Goal: Transaction & Acquisition: Purchase product/service

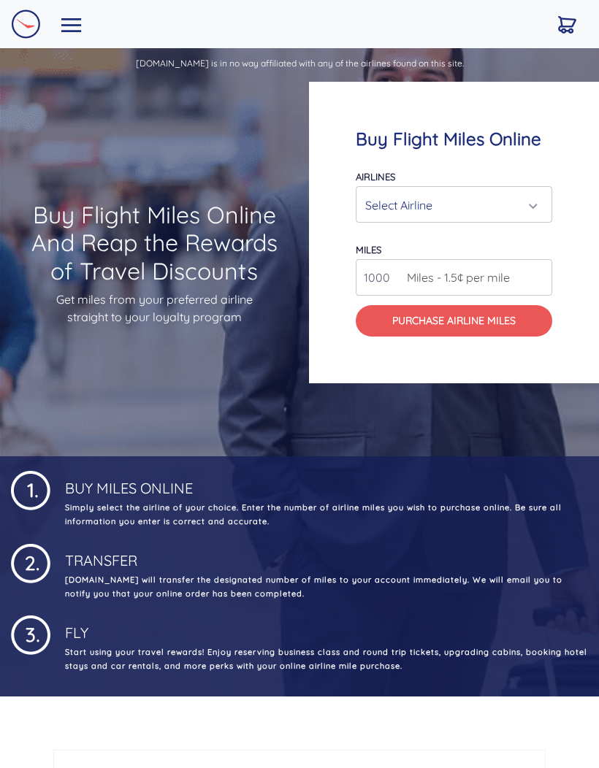
click at [489, 197] on div "Select Airline" at bounding box center [449, 205] width 169 height 28
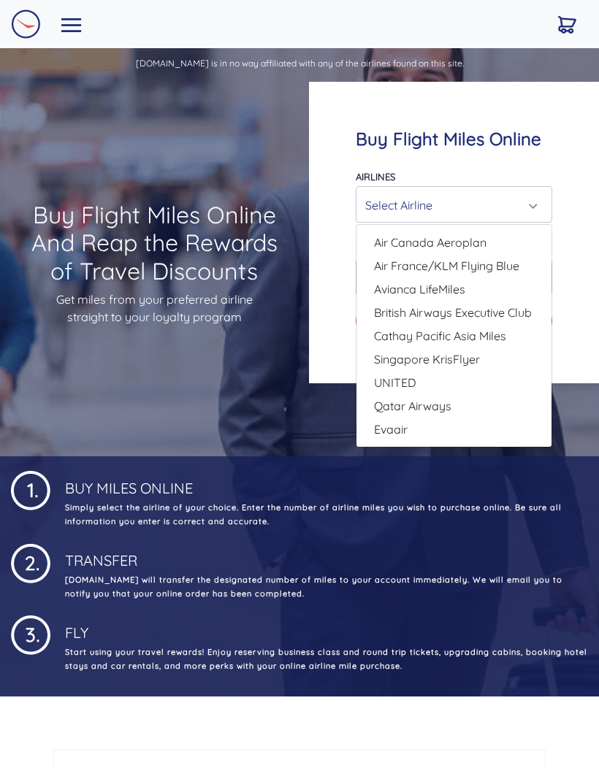
click at [478, 195] on div "Select Airline" at bounding box center [449, 205] width 169 height 28
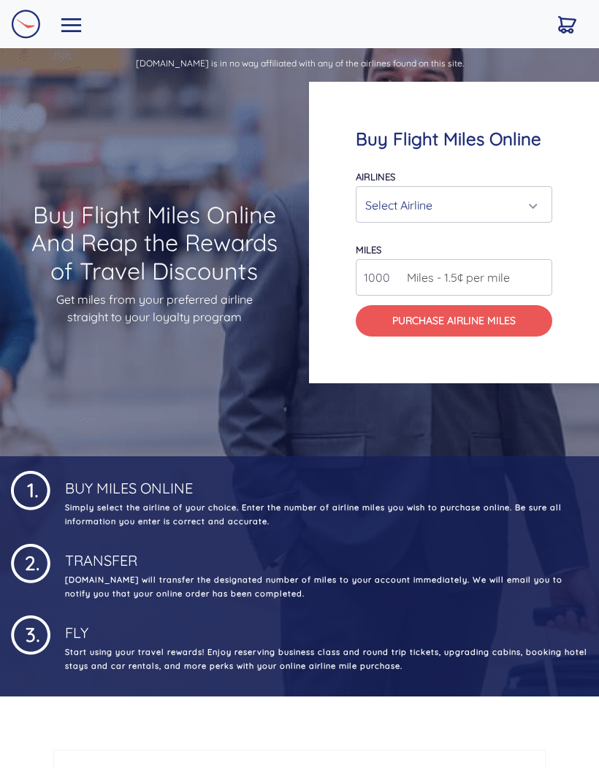
click at [486, 205] on div "Select Airline" at bounding box center [449, 205] width 169 height 28
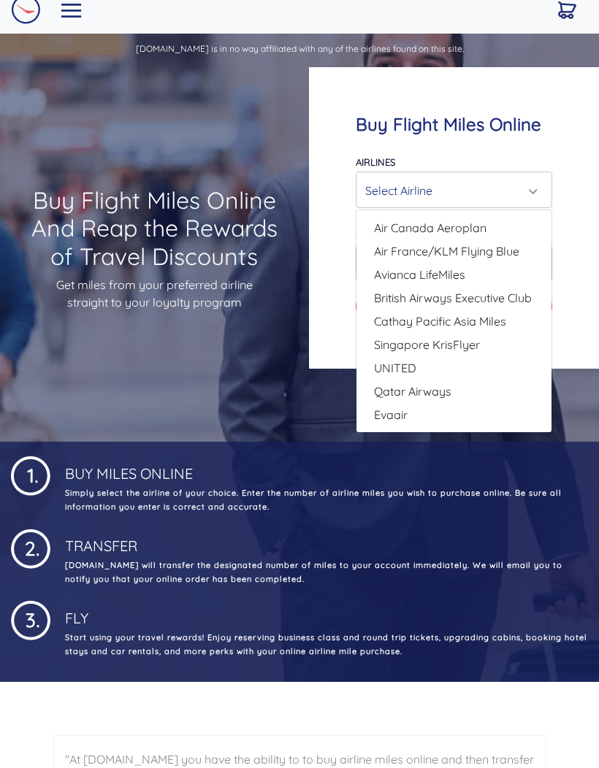
scroll to position [18, 0]
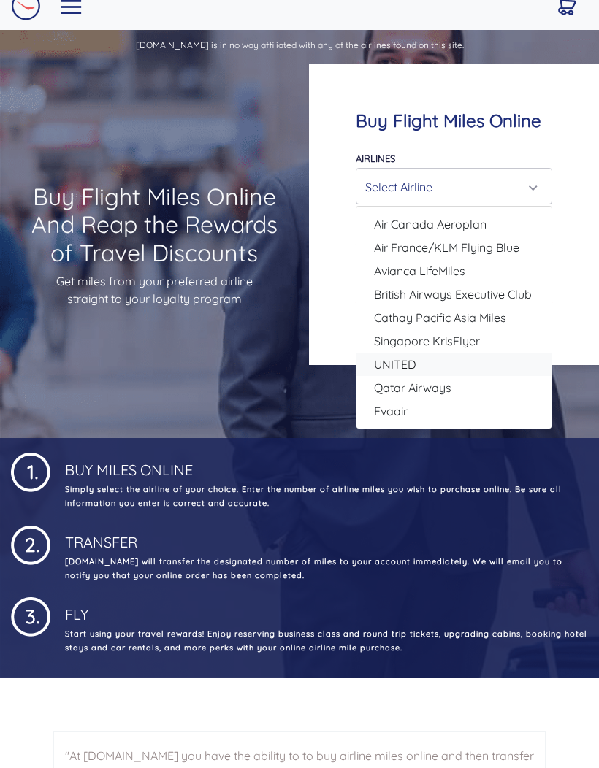
click at [469, 362] on link "UNITED" at bounding box center [453, 364] width 195 height 23
select select "UNITED"
type input "80000"
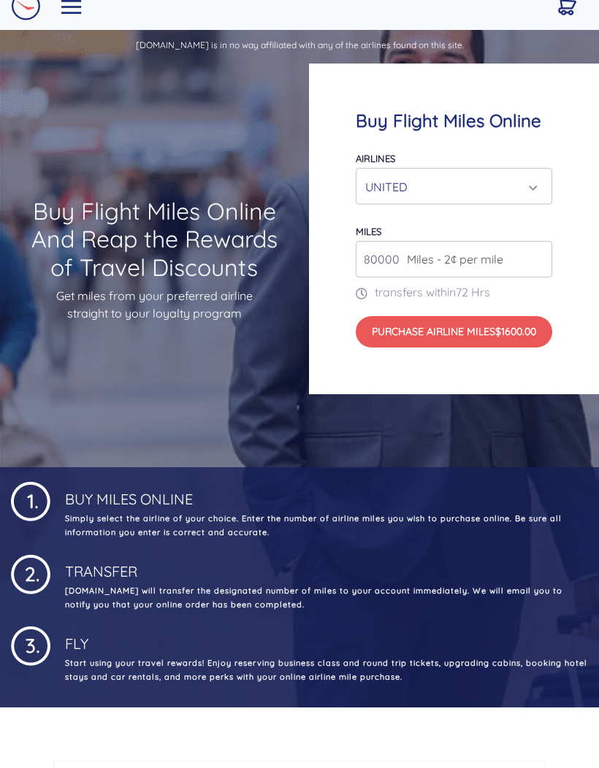
click at [508, 249] on input "80000" at bounding box center [454, 259] width 196 height 37
click at [516, 246] on input "80000" at bounding box center [454, 259] width 196 height 37
click at [564, 237] on div "Buy Flight Miles Online Airlines Air Canada Aeroplan Air France/KLM Flying Blue…" at bounding box center [454, 229] width 290 height 331
click at [510, 257] on input "80000" at bounding box center [454, 259] width 196 height 37
click at [579, 308] on div "Buy Flight Miles Online Airlines Air Canada Aeroplan Air France/KLM Flying Blue…" at bounding box center [454, 229] width 290 height 331
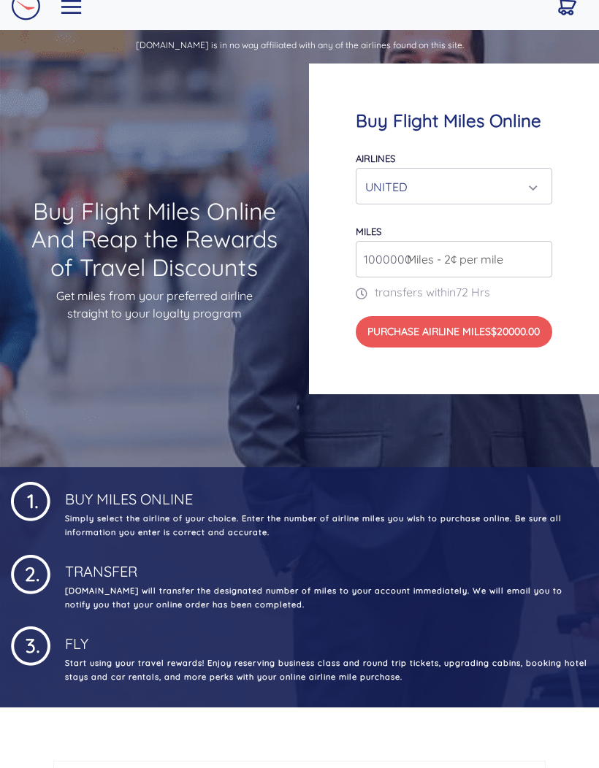
click at [509, 257] on input "1000000" at bounding box center [454, 259] width 196 height 37
type input "1"
click at [573, 315] on div "Buy Flight Miles Online Airlines Air Canada Aeroplan Air France/KLM Flying Blue…" at bounding box center [454, 229] width 290 height 331
click at [503, 179] on div "UNITED" at bounding box center [449, 187] width 169 height 28
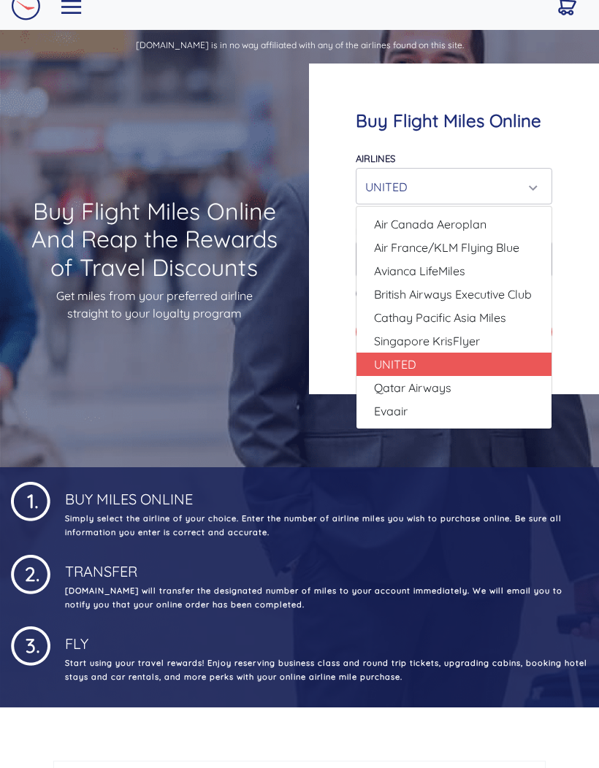
click at [569, 277] on div "Buy Flight Miles Online Airlines Air Canada Aeroplan Air France/KLM Flying Blue…" at bounding box center [454, 229] width 290 height 331
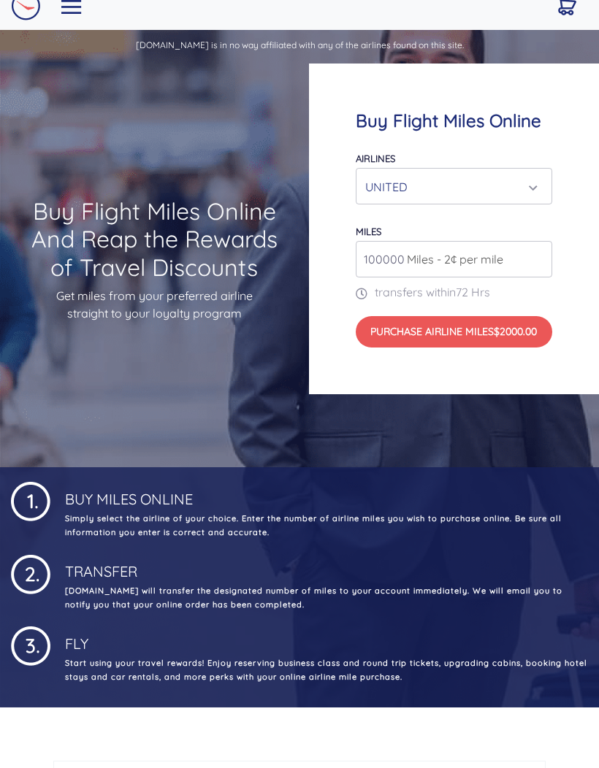
click at [501, 194] on div "UNITED" at bounding box center [449, 187] width 169 height 28
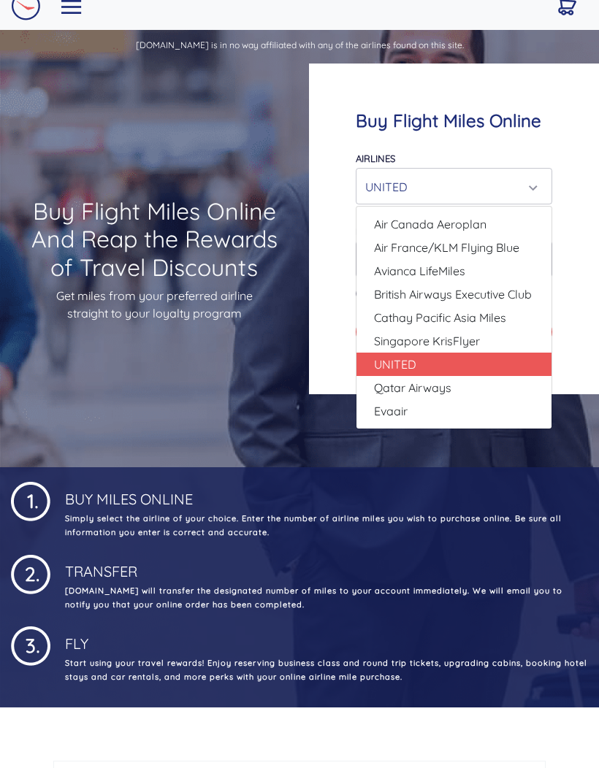
click at [508, 180] on div "UNITED" at bounding box center [449, 187] width 169 height 28
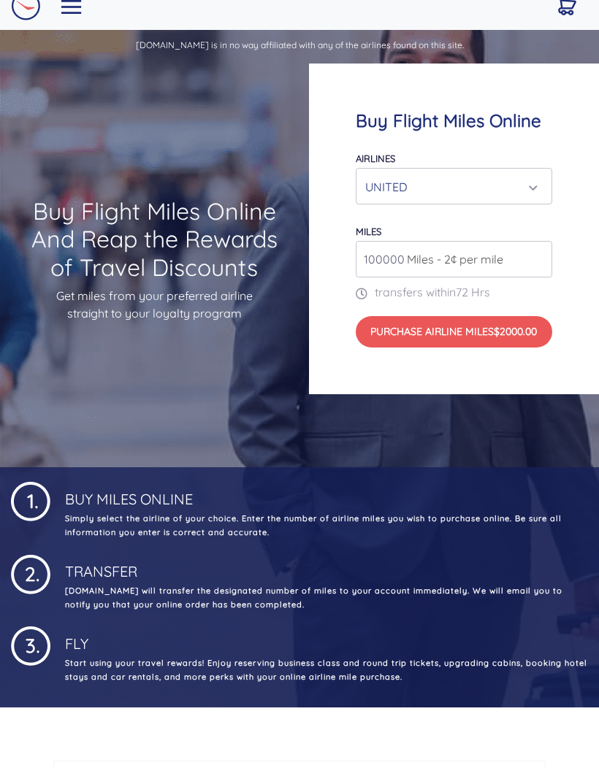
click at [495, 178] on div "UNITED" at bounding box center [449, 187] width 169 height 28
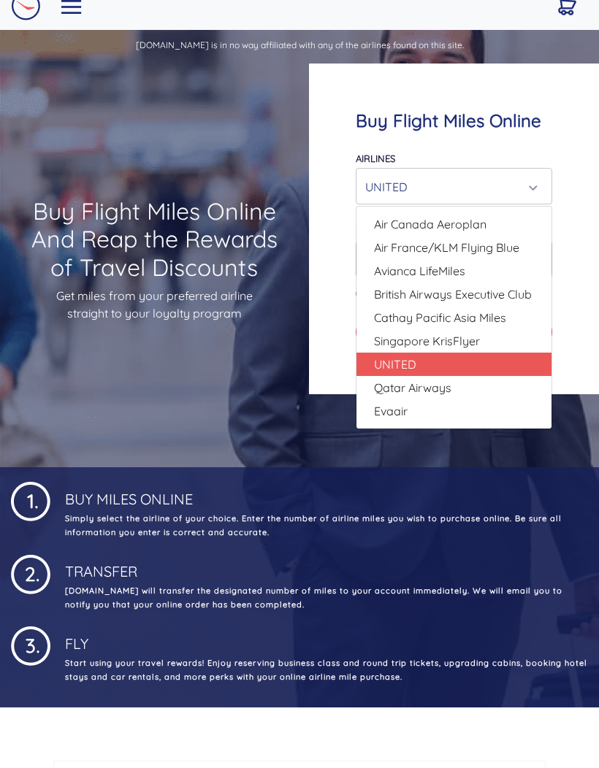
click at [504, 173] on div "UNITED" at bounding box center [449, 187] width 169 height 28
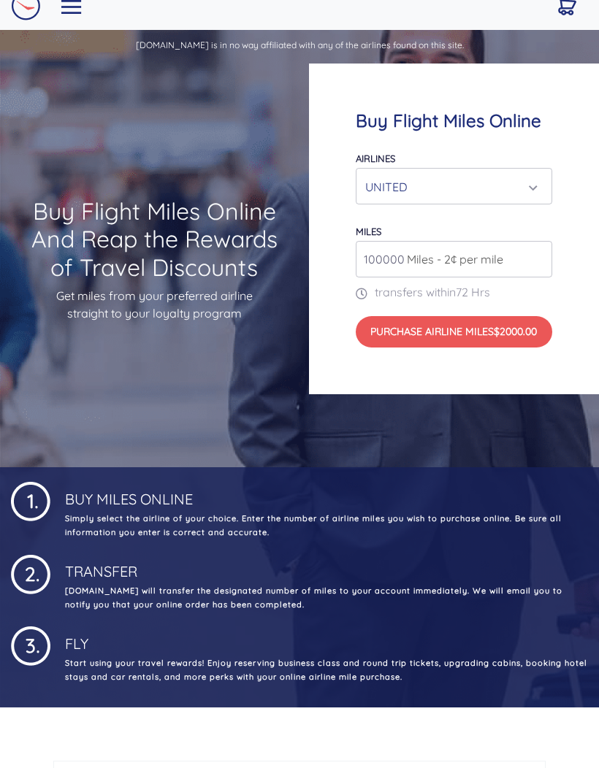
click at [475, 248] on input "100000" at bounding box center [454, 259] width 196 height 37
type input "2"
type input "16800"
click at [491, 375] on div "Buy Flight Miles Online Airlines Air Canada Aeroplan Air France/KLM Flying Blue…" at bounding box center [454, 229] width 290 height 331
